Goal: Task Accomplishment & Management: Manage account settings

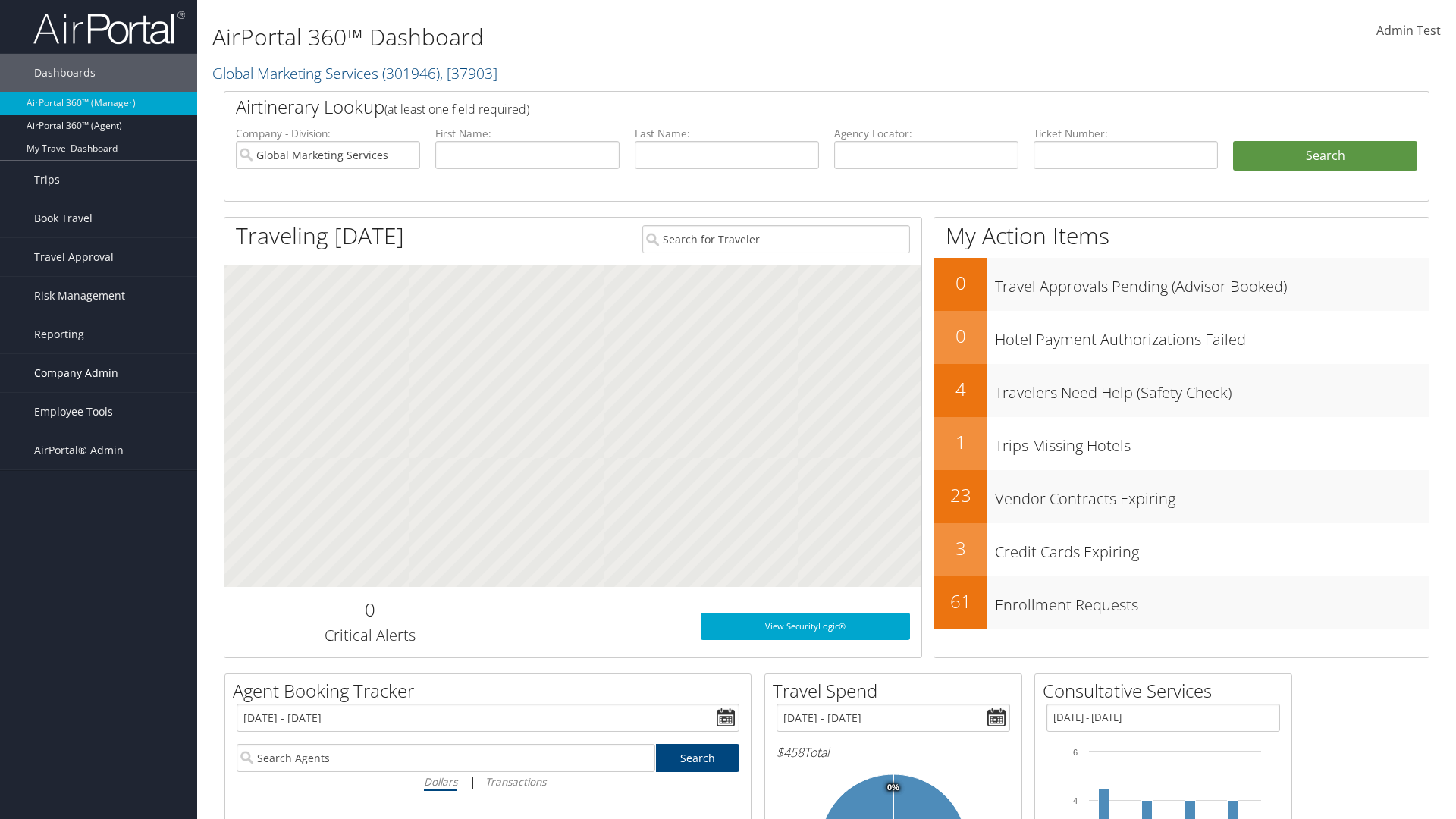
click at [98, 373] on span "Company Admin" at bounding box center [77, 373] width 85 height 38
click at [98, 688] on link "Airtinerary® Settings" at bounding box center [98, 699] width 198 height 23
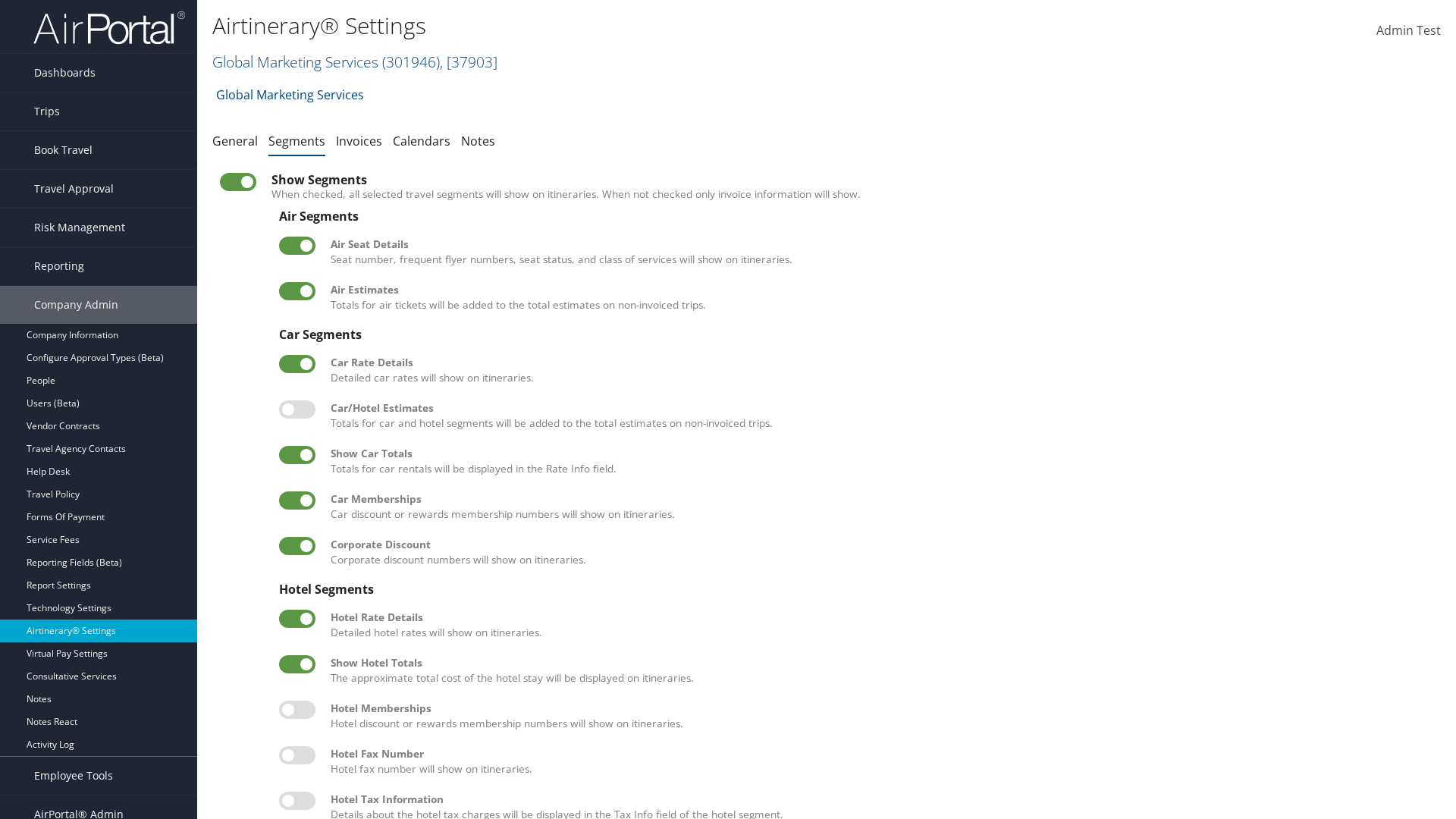
scroll to position [205, 0]
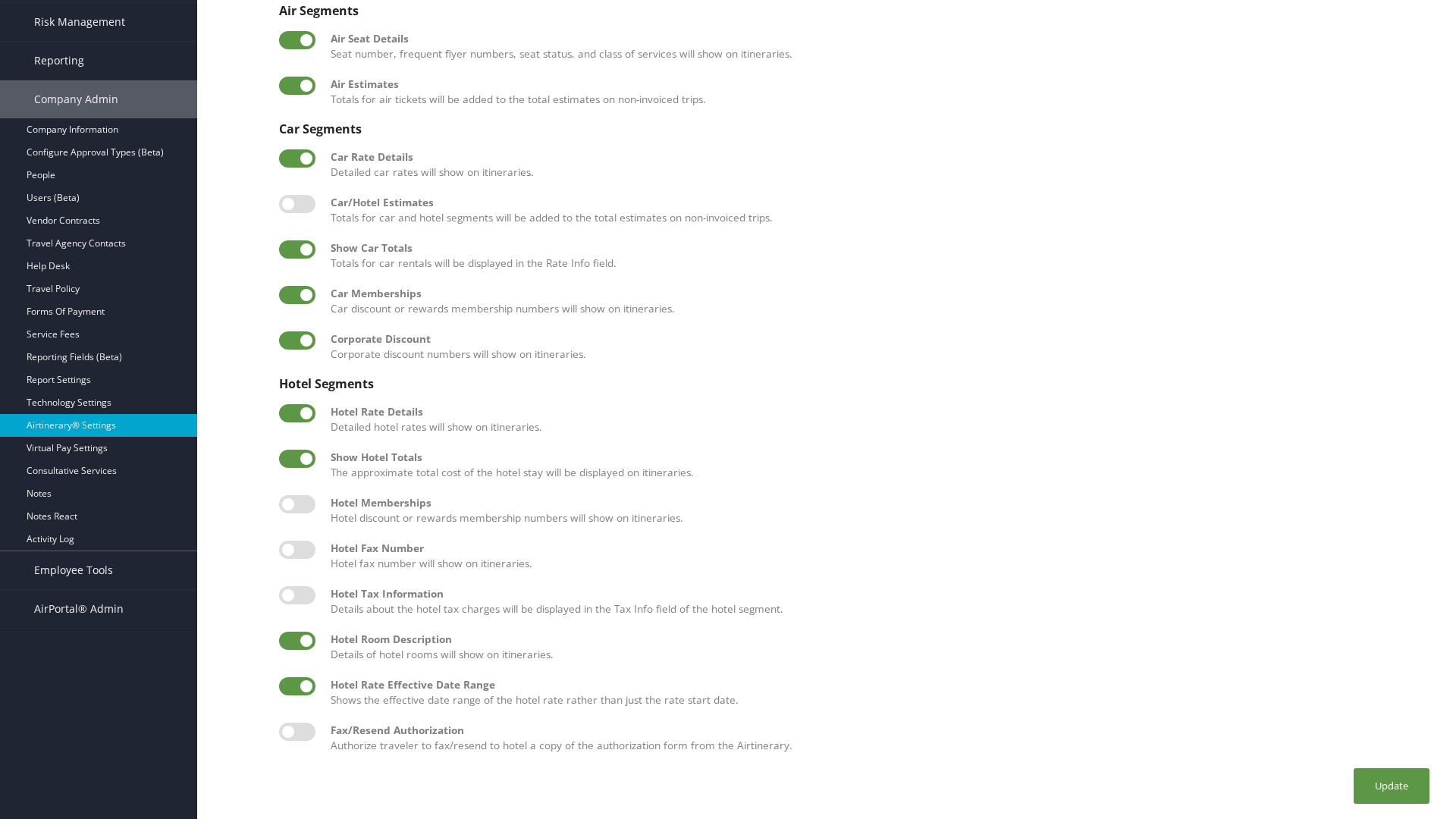
click at [297, 640] on label at bounding box center [297, 640] width 36 height 19
click at [297, 640] on input "checkbox" at bounding box center [292, 643] width 10 height 10
click at [297, 640] on label at bounding box center [297, 640] width 36 height 19
click at [297, 640] on input "checkbox" at bounding box center [292, 643] width 10 height 10
checkbox input "true"
